Goal: Navigation & Orientation: Find specific page/section

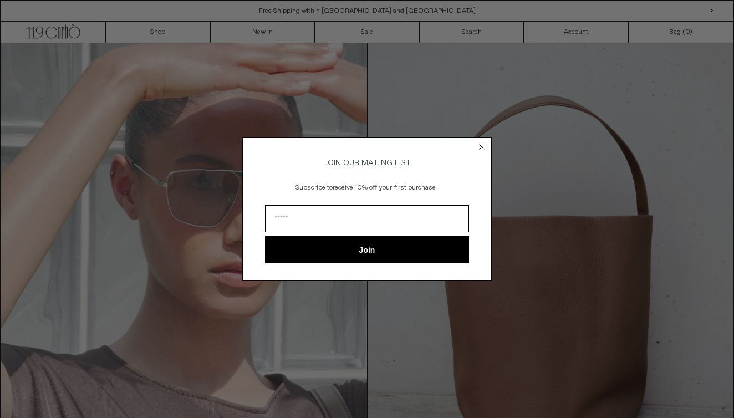
click at [479, 142] on circle "Close dialog" at bounding box center [482, 146] width 11 height 11
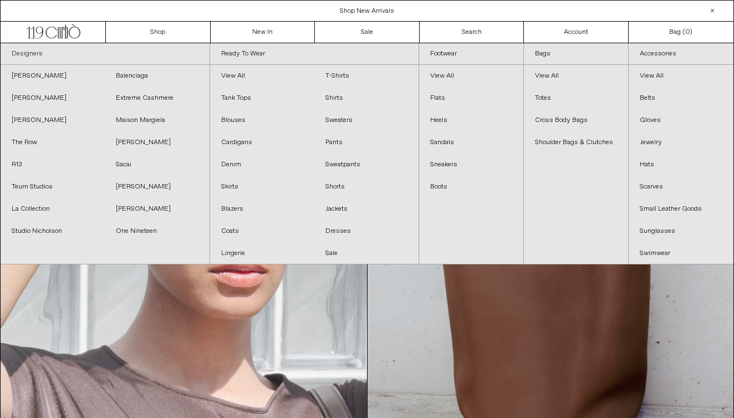
click at [35, 53] on link "Designers" at bounding box center [105, 54] width 209 height 22
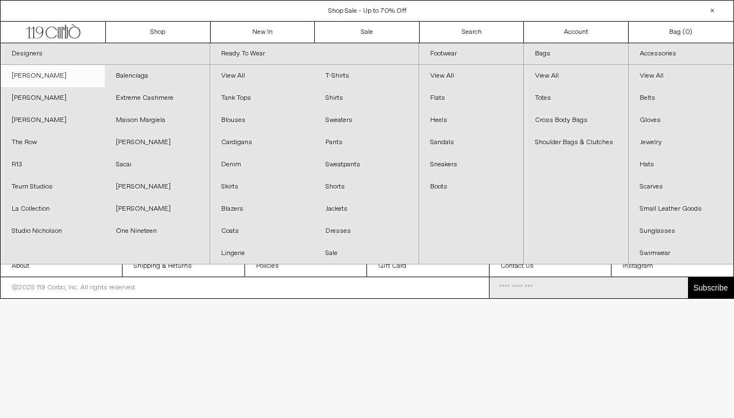
click at [59, 75] on link "[PERSON_NAME]" at bounding box center [53, 76] width 104 height 22
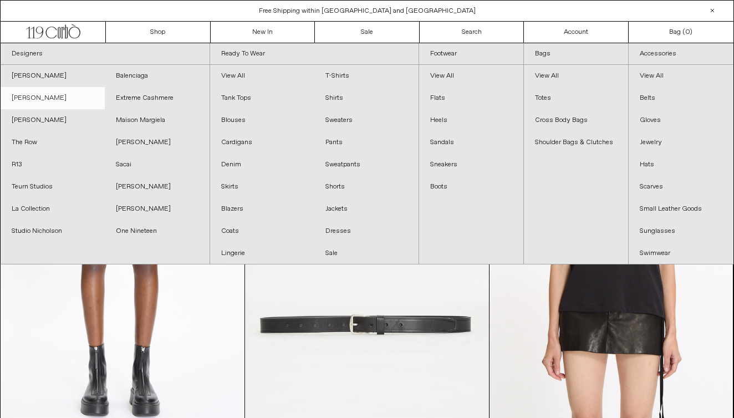
click at [38, 101] on link "[PERSON_NAME]" at bounding box center [53, 98] width 104 height 22
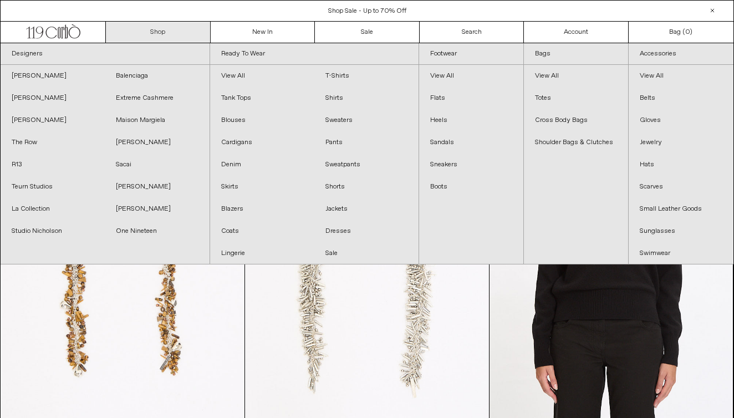
click at [154, 33] on link "Shop" at bounding box center [158, 32] width 105 height 21
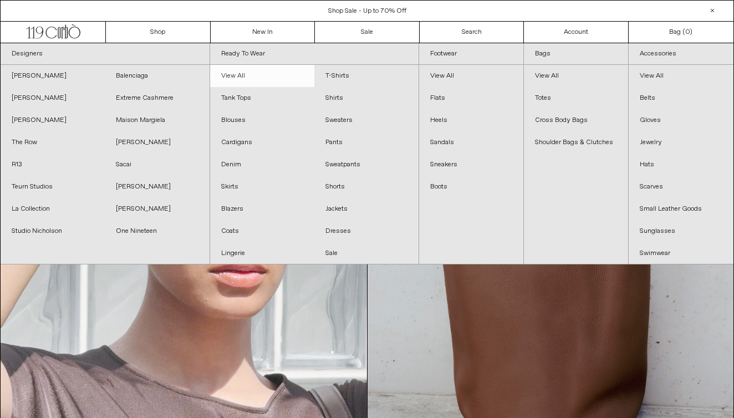
click at [227, 72] on link "View All" at bounding box center [262, 76] width 104 height 22
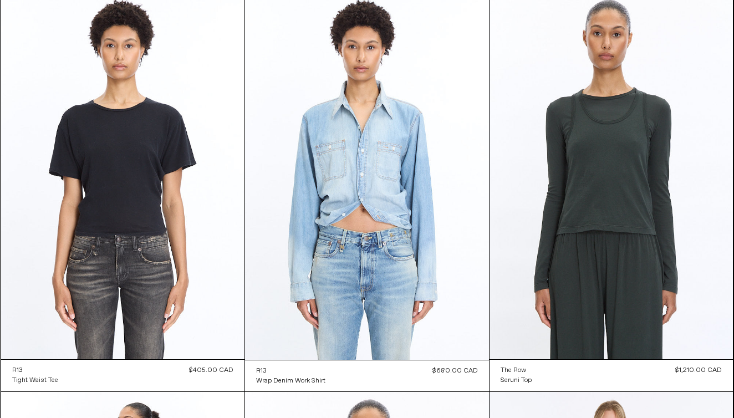
scroll to position [7229, 0]
